Goal: Task Accomplishment & Management: Manage account settings

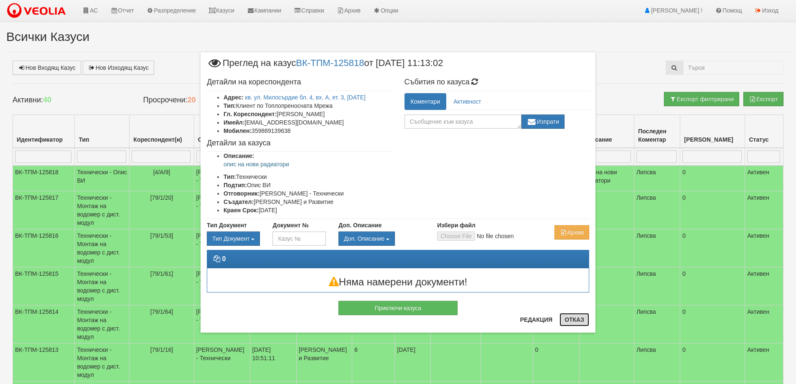
click at [569, 318] on button "Отказ" at bounding box center [574, 319] width 30 height 13
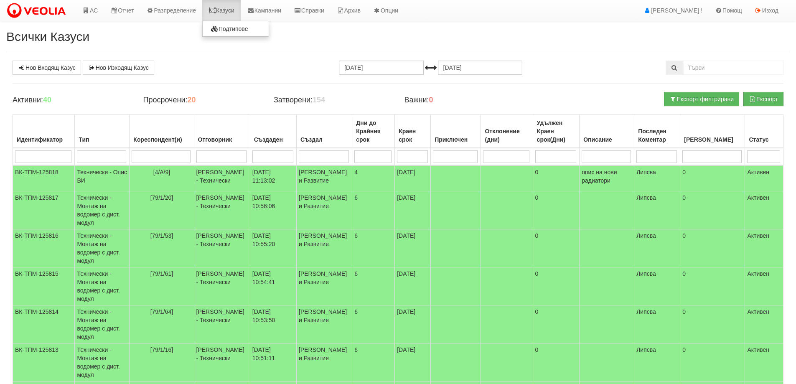
click at [231, 10] on link "Казуси" at bounding box center [221, 10] width 38 height 21
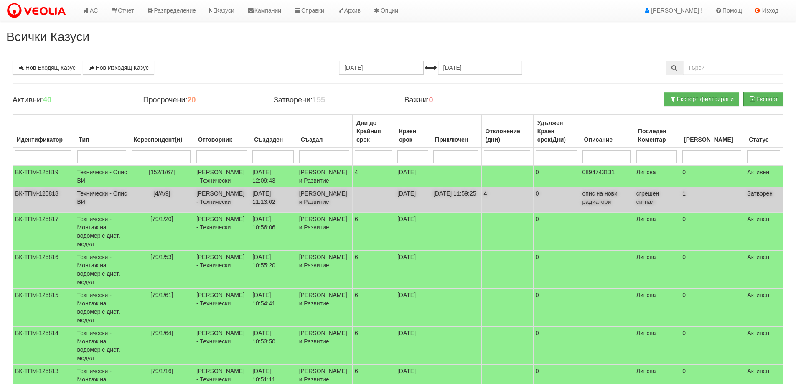
click at [92, 204] on td "Технически - Опис ВИ" at bounding box center [102, 199] width 55 height 25
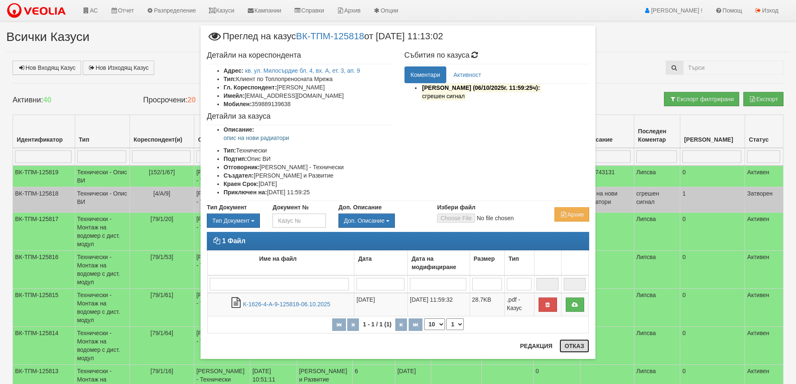
click at [577, 345] on button "Отказ" at bounding box center [574, 345] width 30 height 13
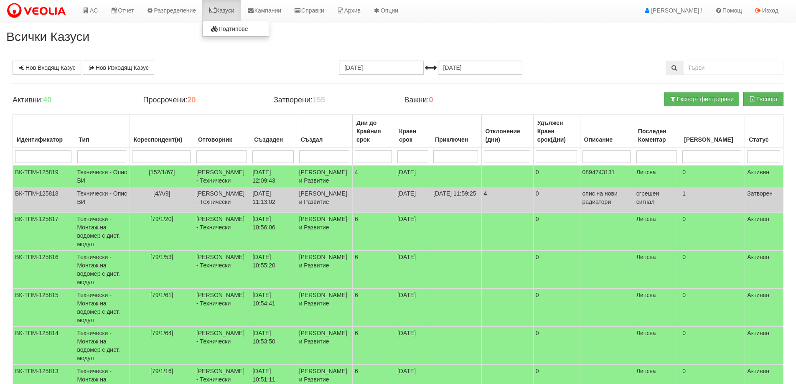
click at [230, 12] on link "Казуси" at bounding box center [221, 10] width 38 height 21
click at [234, 12] on link "Казуси" at bounding box center [221, 10] width 38 height 21
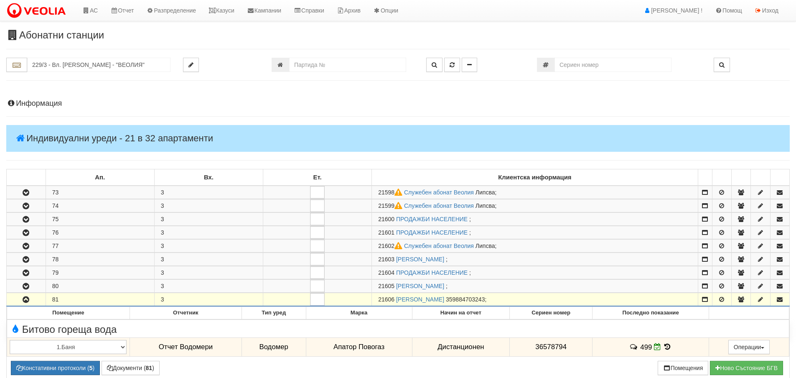
scroll to position [501, 0]
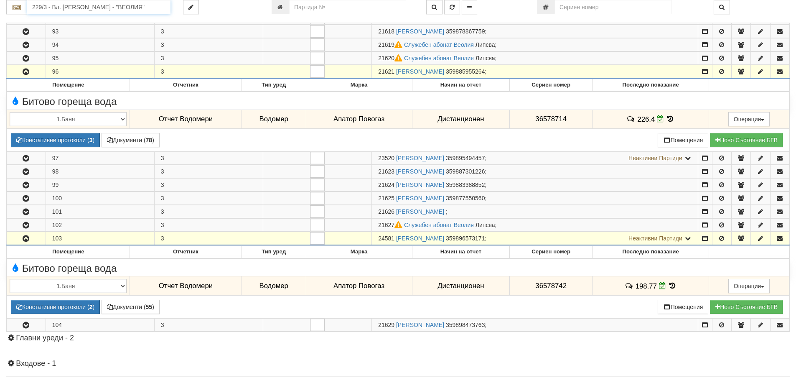
click at [68, 7] on input "229/3 - Вл. Варненчик - "ВЕОЛИЯ"" at bounding box center [98, 7] width 143 height 14
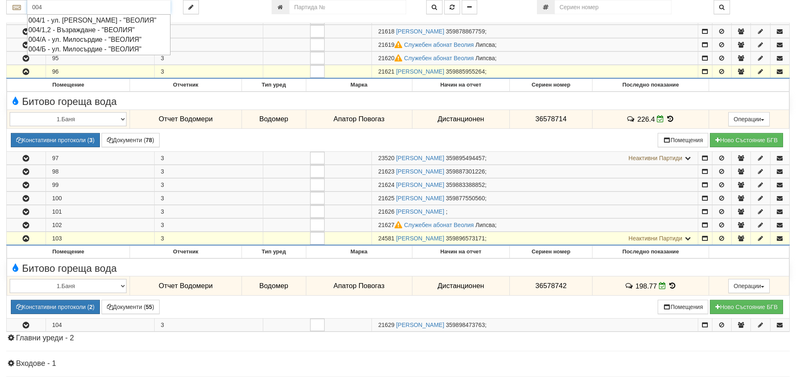
click at [67, 44] on div "004/А - ул. Милосърдие - "ВЕОЛИЯ"" at bounding box center [98, 40] width 141 height 10
type input "004/А - ул. Милосърдие - "ВЕОЛИЯ""
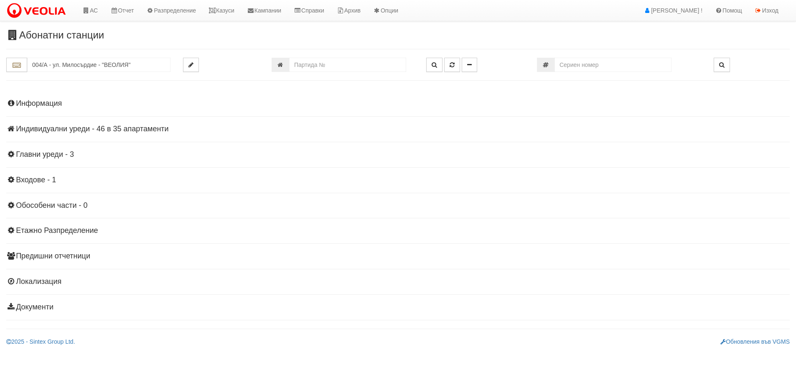
scroll to position [0, 0]
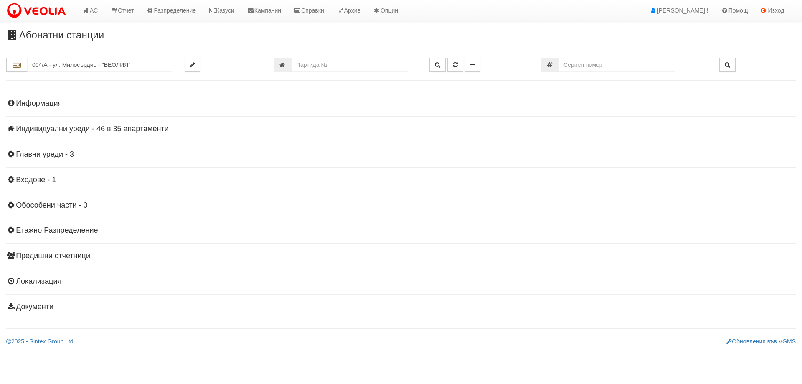
click at [72, 129] on h4 "Индивидуални уреди - 46 в 35 апартаменти" at bounding box center [401, 129] width 790 height 8
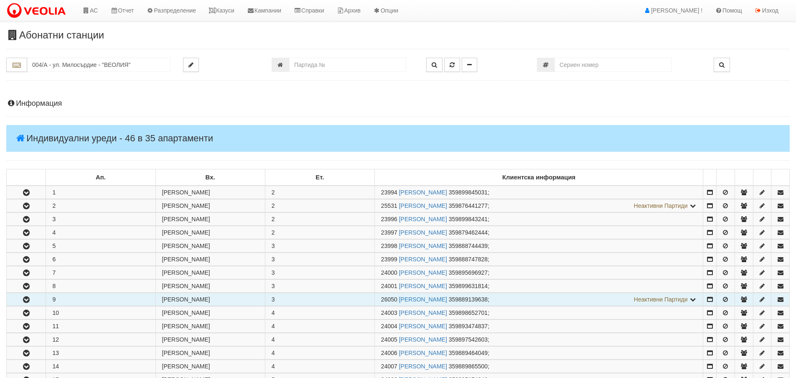
drag, startPoint x: 29, startPoint y: 297, endPoint x: 39, endPoint y: 300, distance: 10.8
click at [29, 297] on icon "button" at bounding box center [26, 300] width 10 height 6
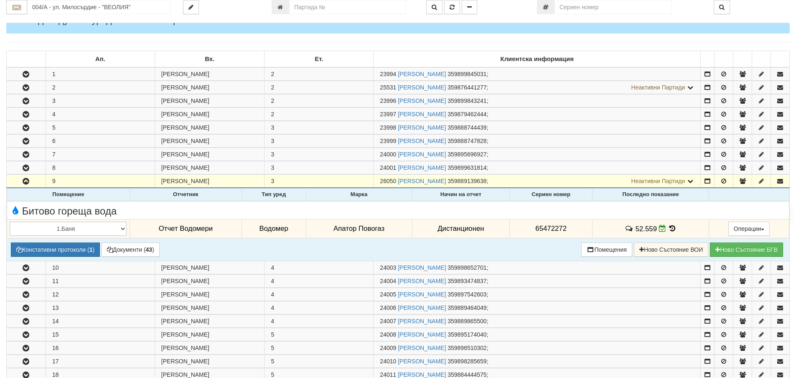
scroll to position [125, 0]
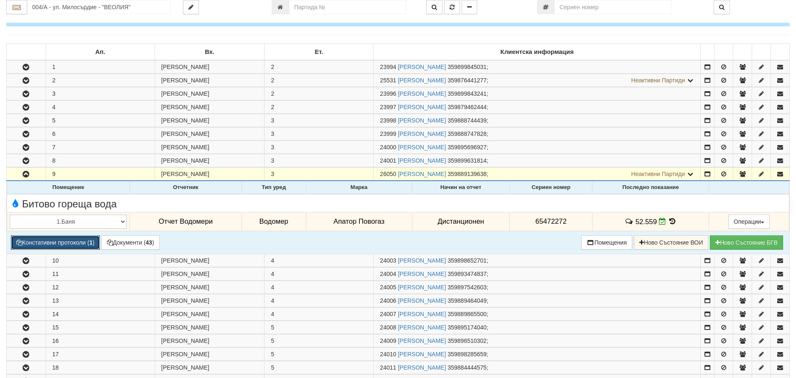
click at [50, 242] on button "Констативни протоколи ( 1 )" at bounding box center [55, 242] width 89 height 14
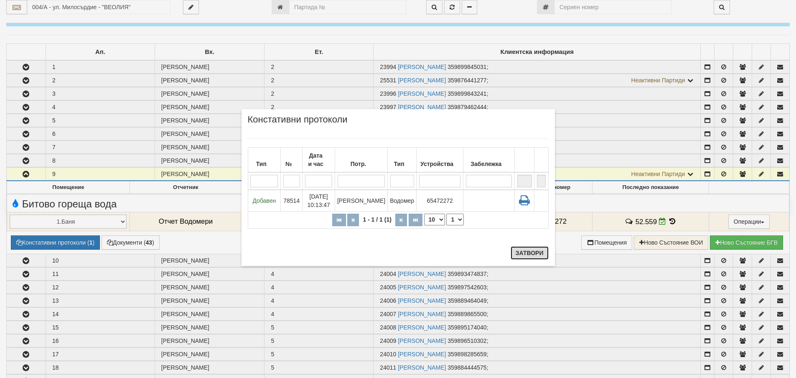
click at [526, 251] on button "Затвори" at bounding box center [530, 252] width 38 height 13
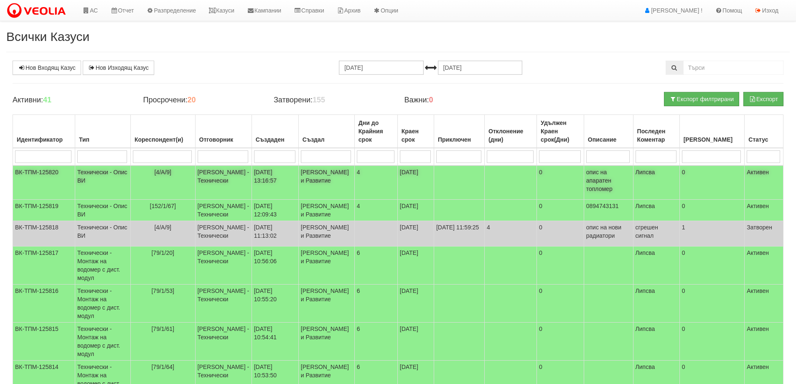
click at [107, 173] on td "Технически - Опис ВИ" at bounding box center [103, 182] width 56 height 34
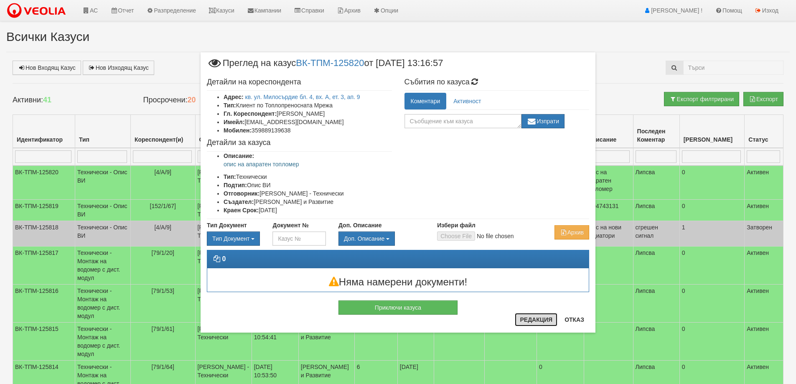
click at [535, 318] on button "Редакция" at bounding box center [536, 319] width 43 height 13
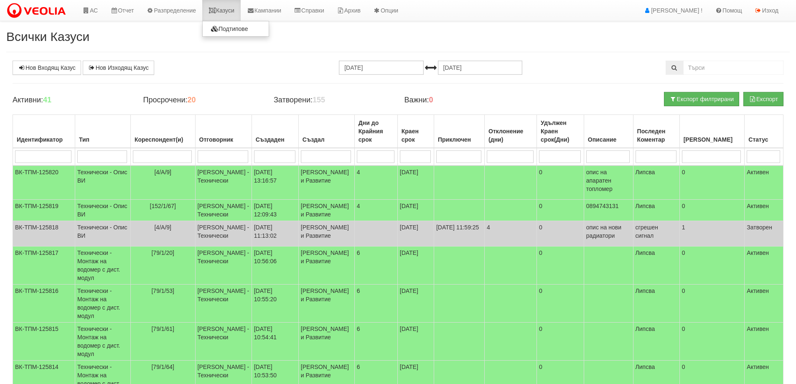
click at [225, 8] on link "Казуси" at bounding box center [221, 10] width 38 height 21
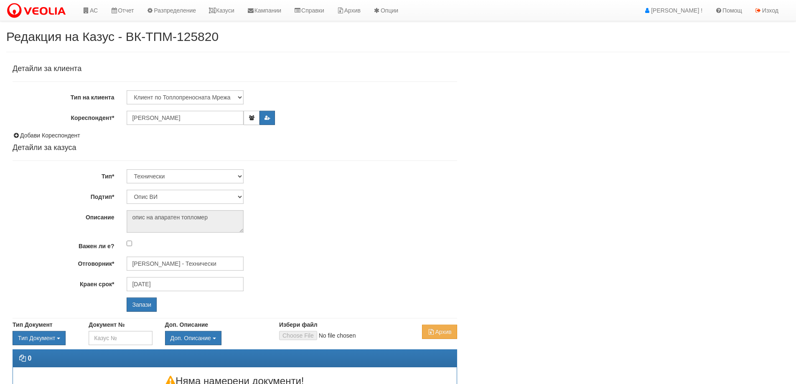
select select "Опис ВИ"
